Goal: Task Accomplishment & Management: Use online tool/utility

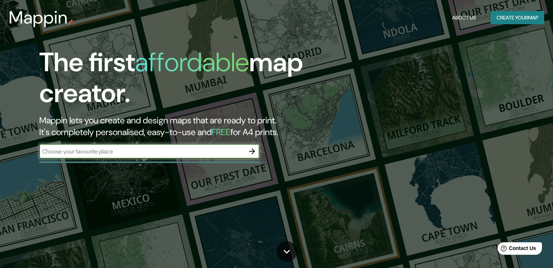
click at [210, 154] on input "text" at bounding box center [142, 151] width 206 height 8
click at [138, 150] on input "text" at bounding box center [142, 151] width 206 height 8
paste input "25°39'40.5"N 100°15’52.1"W"
type input "25°39'40.5"N 100°15’52.1"W"
click at [251, 150] on icon "button" at bounding box center [252, 151] width 9 height 9
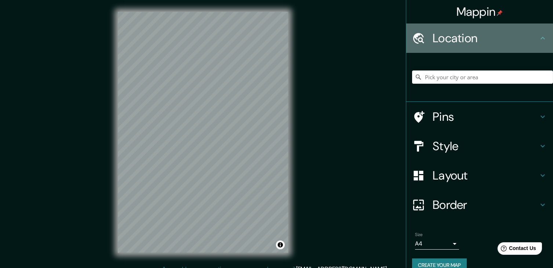
click at [538, 36] on icon at bounding box center [542, 38] width 9 height 9
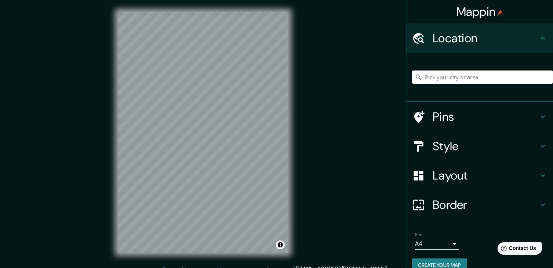
click at [479, 80] on input "Pick your city or area" at bounding box center [482, 76] width 141 height 13
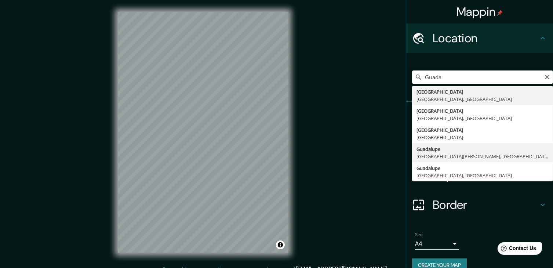
type input "[GEOGRAPHIC_DATA], [GEOGRAPHIC_DATA][PERSON_NAME], [GEOGRAPHIC_DATA]"
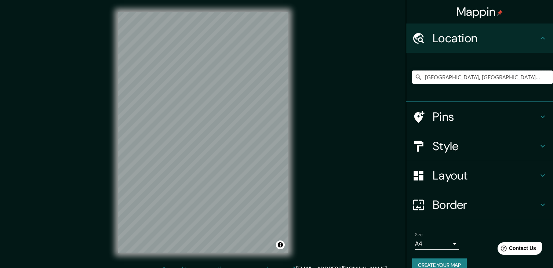
scroll to position [12, 0]
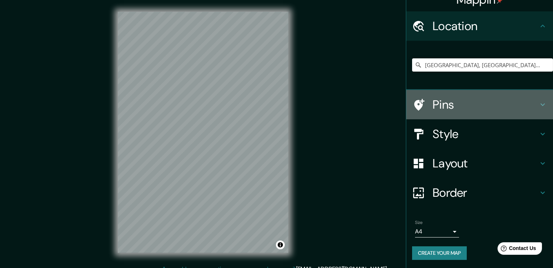
click at [499, 110] on h4 "Pins" at bounding box center [486, 104] width 106 height 15
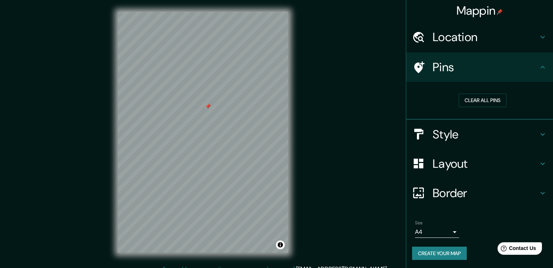
scroll to position [8, 0]
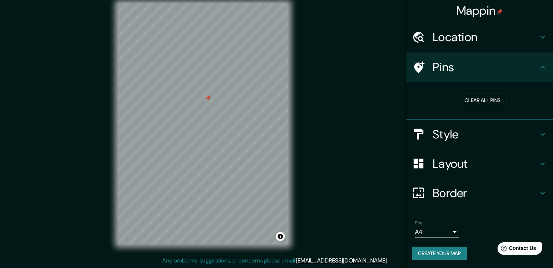
click at [528, 168] on h4 "Layout" at bounding box center [486, 163] width 106 height 15
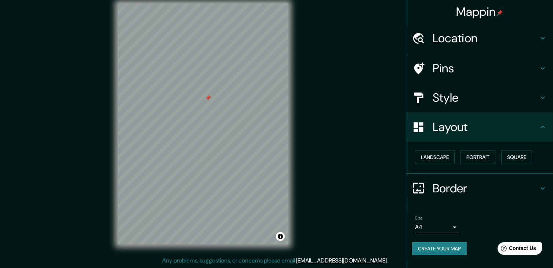
scroll to position [0, 0]
click at [538, 137] on div "Layout" at bounding box center [479, 126] width 147 height 29
